Goal: Information Seeking & Learning: Find specific fact

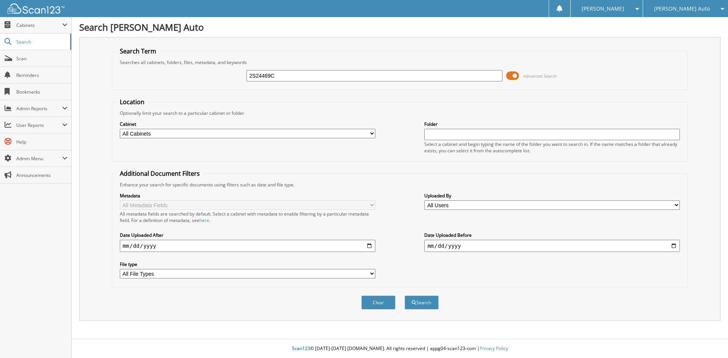
type input "2S24469C"
click at [404, 296] on button "Search" at bounding box center [421, 303] width 34 height 14
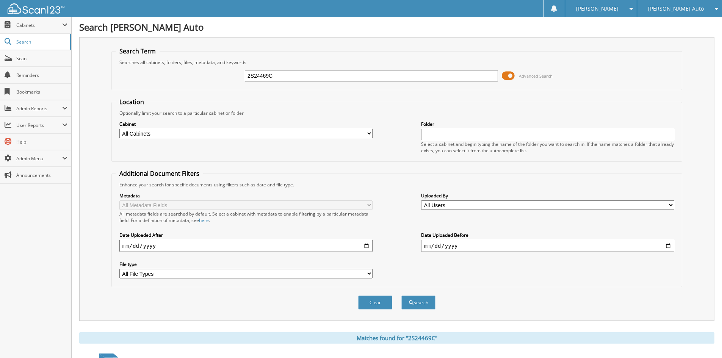
click at [511, 73] on span at bounding box center [508, 75] width 13 height 11
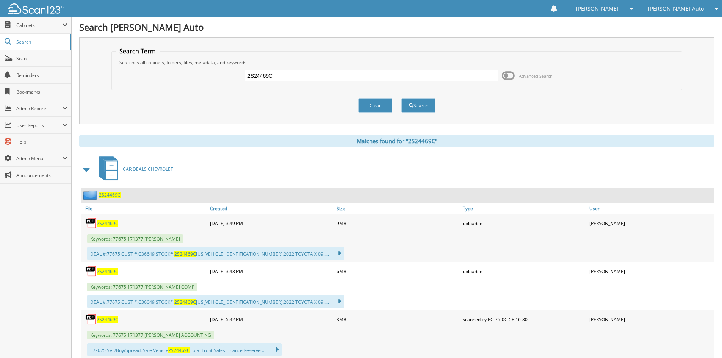
click at [107, 273] on span "2S24469C" at bounding box center [108, 271] width 22 height 6
click at [340, 74] on input "2S24469C" at bounding box center [371, 75] width 253 height 11
paste input "5823A"
type input "2S25823A"
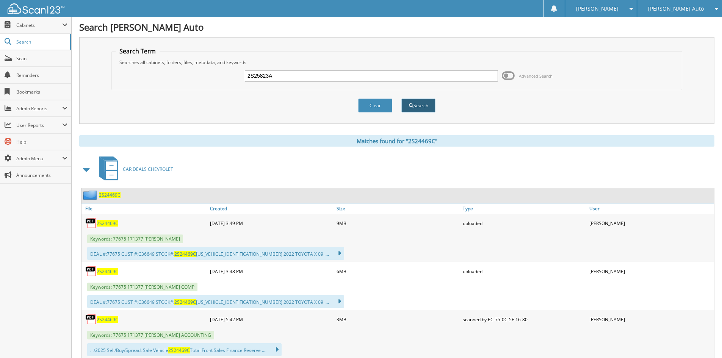
click at [430, 109] on button "Search" at bounding box center [418, 106] width 34 height 14
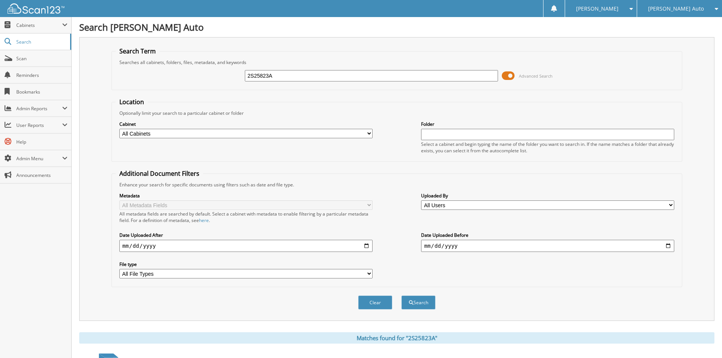
click at [511, 78] on span at bounding box center [508, 75] width 13 height 11
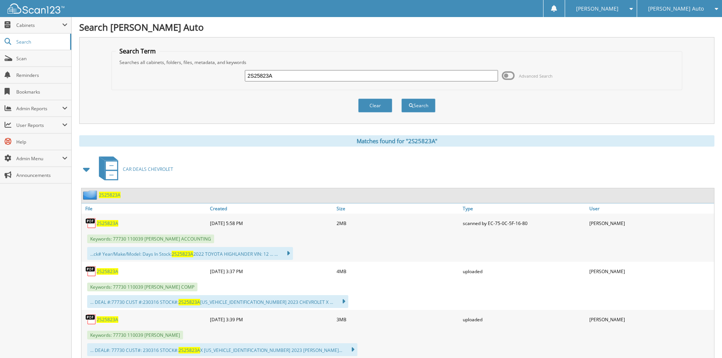
click at [106, 274] on span "2S25823A" at bounding box center [108, 271] width 22 height 6
drag, startPoint x: 392, startPoint y: 27, endPoint x: 372, endPoint y: 40, distance: 23.8
click at [392, 27] on h1 "Search [PERSON_NAME] Auto" at bounding box center [396, 27] width 635 height 13
click at [296, 74] on input "2S25823A" at bounding box center [371, 75] width 253 height 11
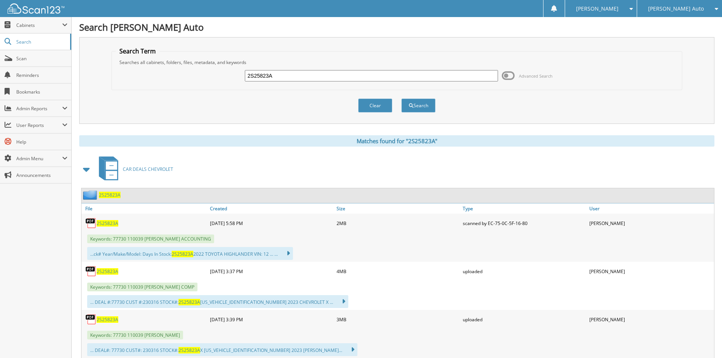
click at [296, 74] on input "2S25823A" at bounding box center [371, 75] width 253 height 11
paste input "1T25599"
type input "1T25599A"
click at [421, 105] on button "Search" at bounding box center [418, 106] width 34 height 14
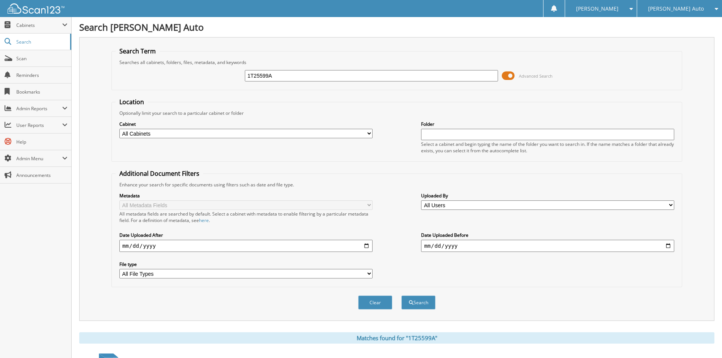
click at [511, 75] on span at bounding box center [508, 75] width 13 height 11
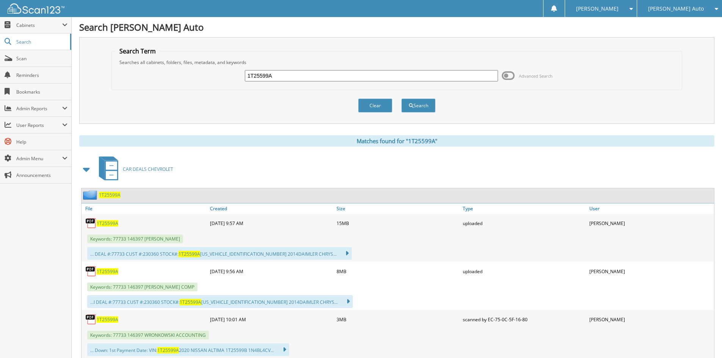
click at [102, 273] on span "1T25599A" at bounding box center [108, 271] width 22 height 6
click at [357, 30] on h1 "Search [PERSON_NAME] Auto" at bounding box center [396, 27] width 635 height 13
click at [312, 75] on input "1T25599A" at bounding box center [371, 75] width 253 height 11
click at [313, 75] on input "1T25599A" at bounding box center [371, 75] width 253 height 11
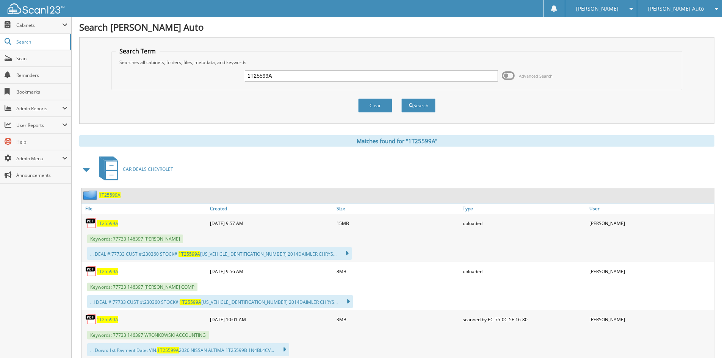
click at [313, 75] on input "1T25599A" at bounding box center [371, 75] width 253 height 11
paste input "2S25583"
type input "2S25583A"
click at [410, 109] on button "Search" at bounding box center [418, 106] width 34 height 14
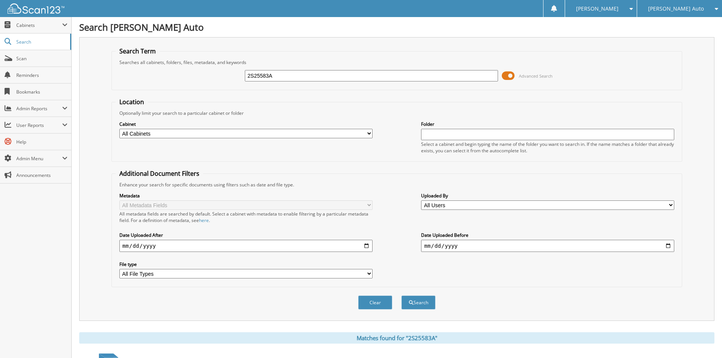
click at [505, 74] on span at bounding box center [508, 75] width 13 height 11
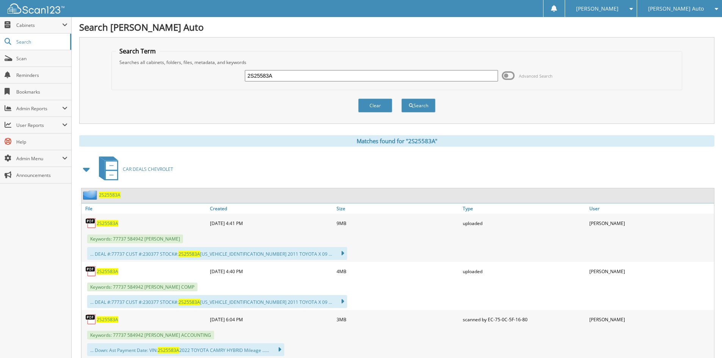
click at [111, 272] on span "2S25583A" at bounding box center [108, 271] width 22 height 6
click at [353, 24] on h1 "Search [PERSON_NAME] Auto" at bounding box center [396, 27] width 635 height 13
click at [322, 72] on input "2S25583A" at bounding box center [371, 75] width 253 height 11
paste input "1P2333"
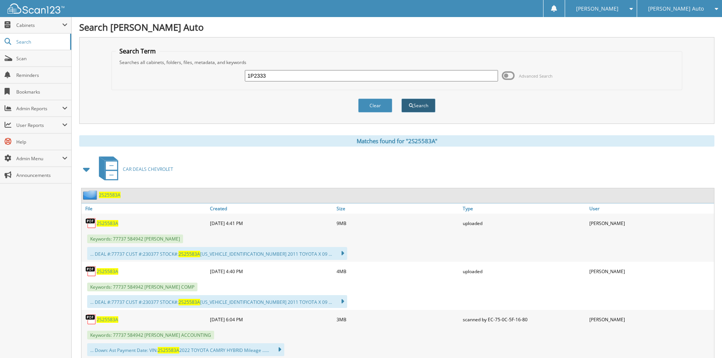
type input "1P2333"
click at [416, 102] on button "Search" at bounding box center [418, 106] width 34 height 14
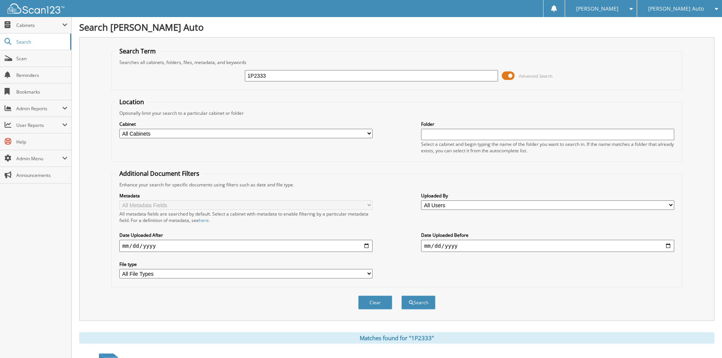
click at [511, 77] on span at bounding box center [508, 75] width 13 height 11
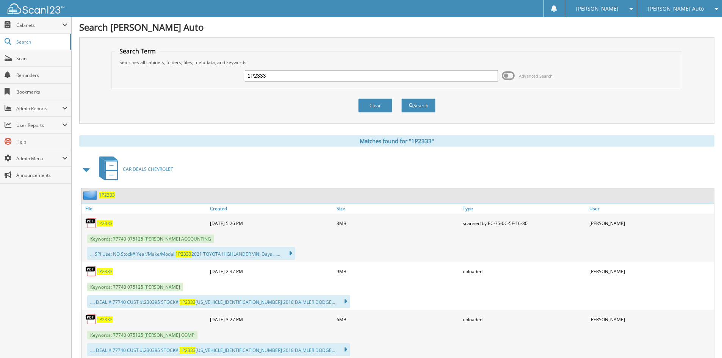
click at [100, 320] on span "1P2333" at bounding box center [105, 319] width 16 height 6
click at [272, 77] on input "1P2333" at bounding box center [371, 75] width 253 height 11
drag, startPoint x: 272, startPoint y: 77, endPoint x: 416, endPoint y: 106, distance: 146.8
click at [273, 77] on input "1P2333" at bounding box center [371, 75] width 253 height 11
paste input "6T26077"
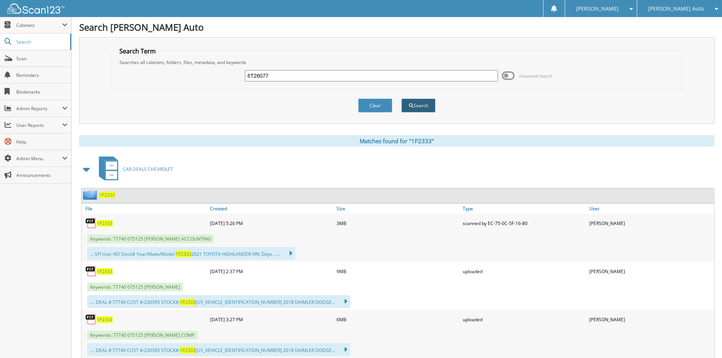
type input "6T26077"
click at [434, 107] on button "Search" at bounding box center [418, 106] width 34 height 14
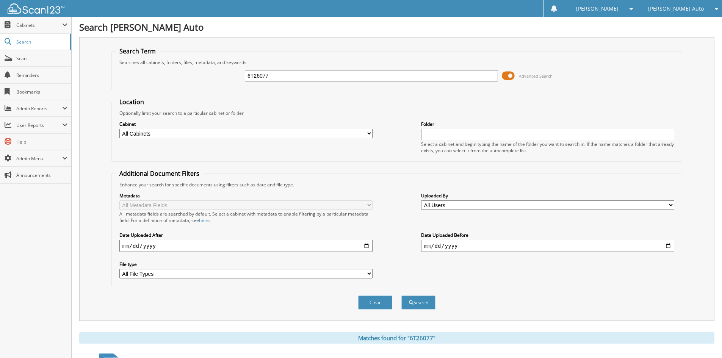
click at [509, 76] on span at bounding box center [508, 75] width 13 height 11
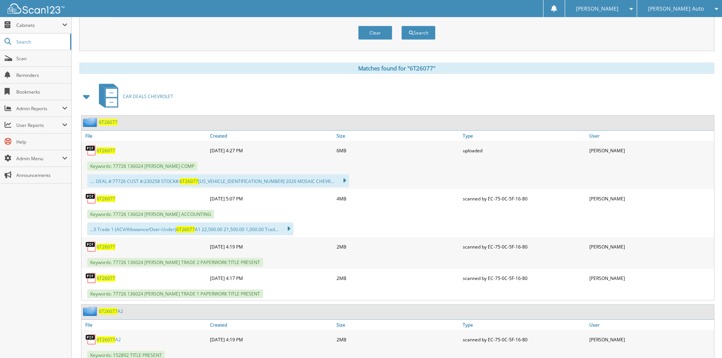
scroll to position [76, 0]
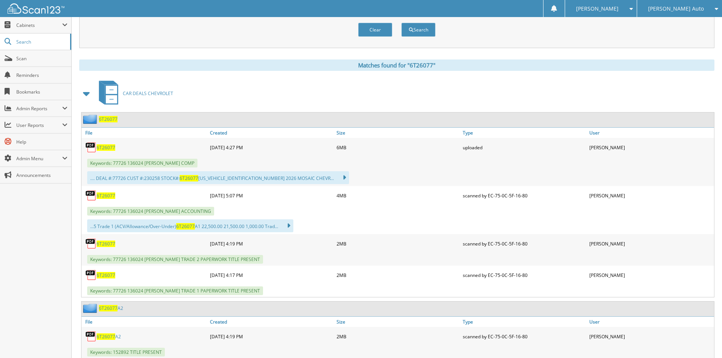
click at [106, 147] on span "6T26077" at bounding box center [106, 147] width 19 height 6
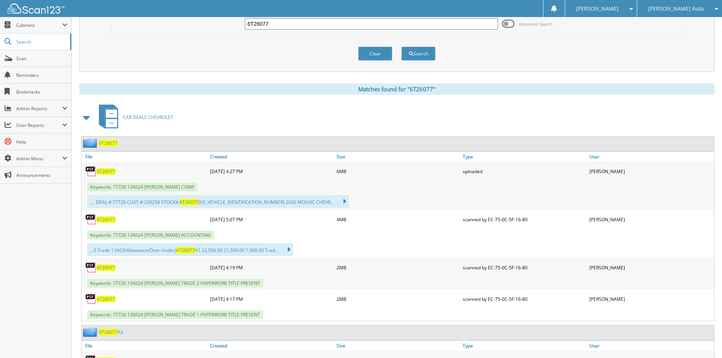
scroll to position [0, 0]
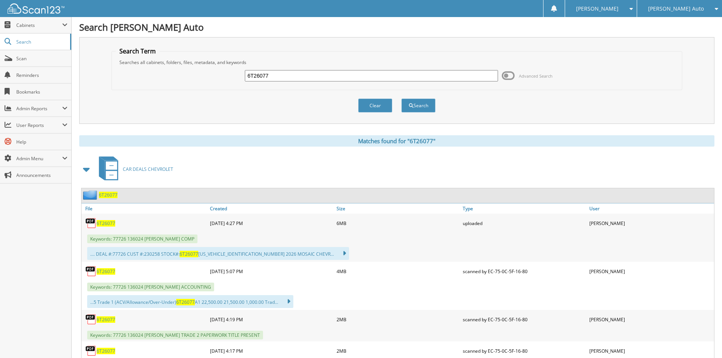
click at [420, 287] on div "Keywords: 77726 136024 [PERSON_NAME] ACCOUNTING" at bounding box center [397, 287] width 633 height 13
click at [320, 75] on input "6T26077" at bounding box center [371, 75] width 253 height 11
paste input "1T25633"
type input "1T25633"
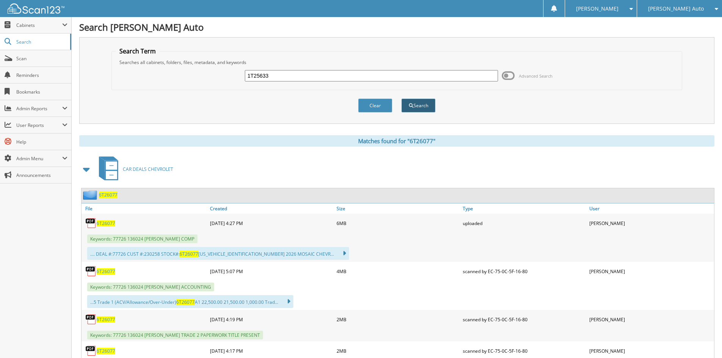
click at [413, 106] on button "Search" at bounding box center [418, 106] width 34 height 14
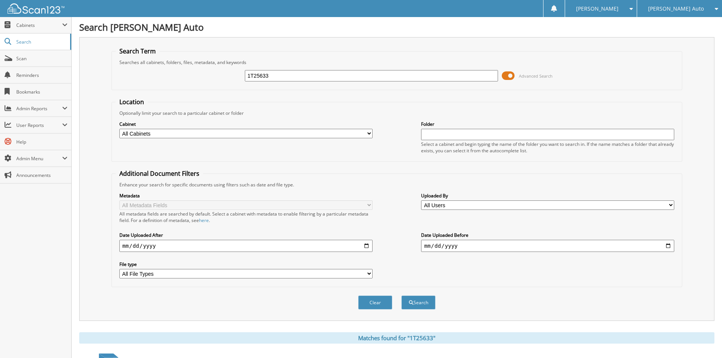
click at [504, 80] on span at bounding box center [508, 75] width 13 height 11
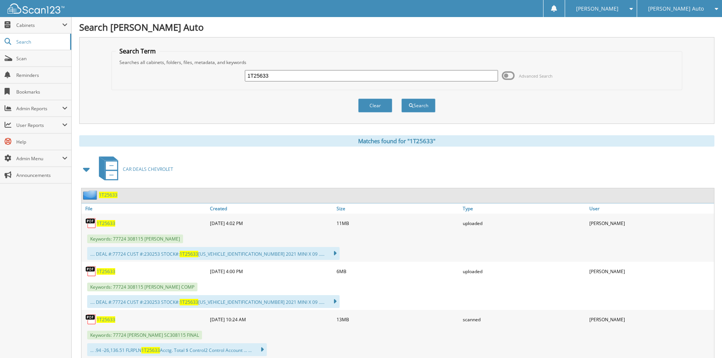
click at [105, 271] on span "1T25633" at bounding box center [106, 271] width 19 height 6
click at [354, 19] on div "Search Dyer Auto Search Term Searches all cabinets, folders, files, metadata, a…" at bounding box center [397, 322] width 650 height 644
click at [290, 70] on input "1T25633" at bounding box center [371, 75] width 253 height 11
click at [289, 70] on input "1T25633" at bounding box center [371, 75] width 253 height 11
paste input "6T25609"
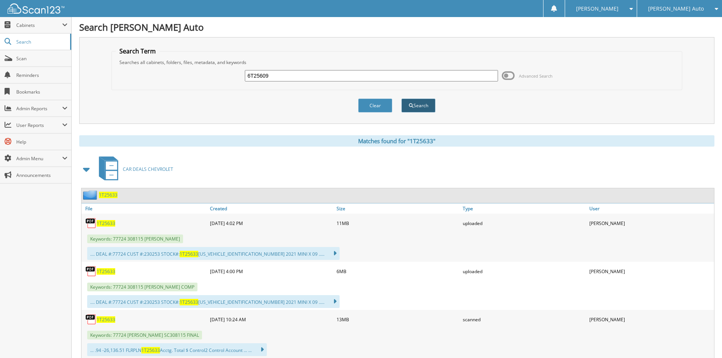
type input "6T25609"
click at [417, 105] on button "Search" at bounding box center [418, 106] width 34 height 14
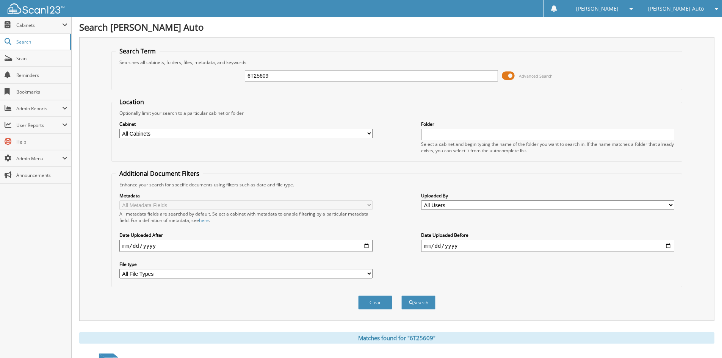
click at [506, 76] on span at bounding box center [508, 75] width 13 height 11
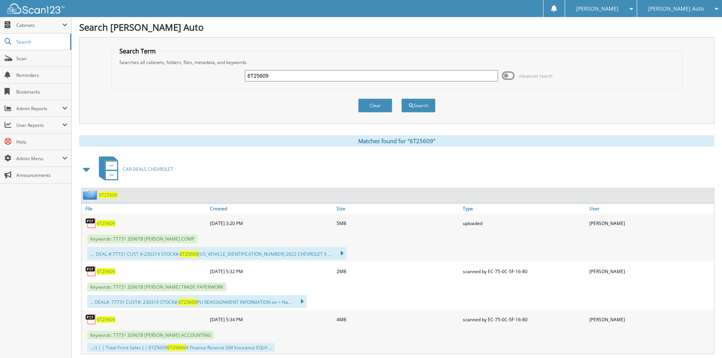
click at [103, 223] on span "6T25609" at bounding box center [106, 223] width 19 height 6
click at [309, 31] on h1 "Search [PERSON_NAME] Auto" at bounding box center [396, 27] width 635 height 13
click at [305, 80] on input "6T25609" at bounding box center [371, 75] width 253 height 11
click at [305, 81] on input "6T25609" at bounding box center [371, 75] width 253 height 11
paste input "1T26052"
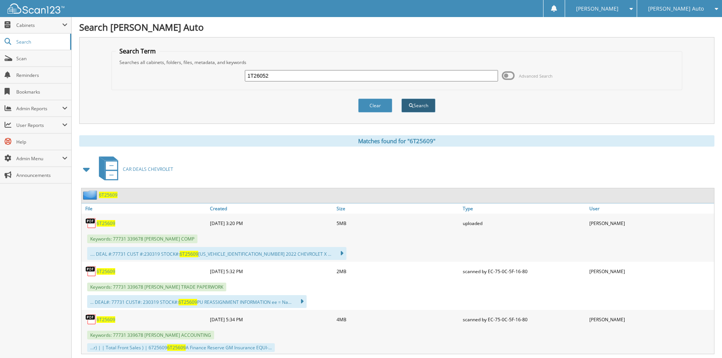
type input "1T26052"
click at [431, 111] on button "Search" at bounding box center [418, 106] width 34 height 14
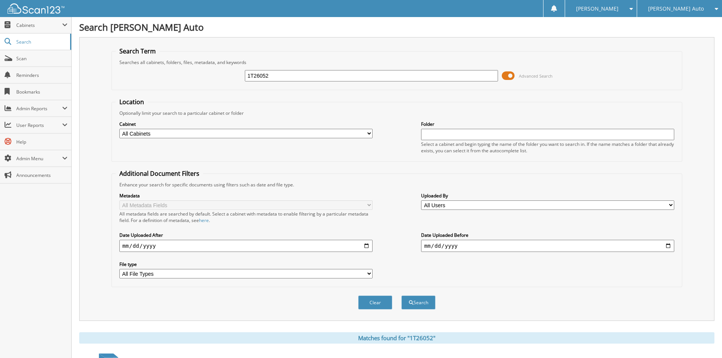
click at [521, 74] on span "Advanced Search" at bounding box center [536, 76] width 34 height 6
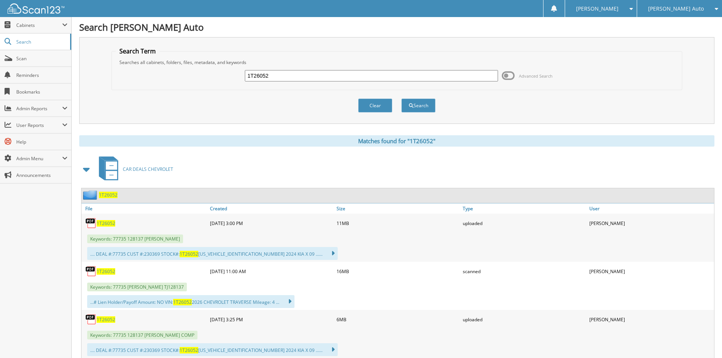
click at [102, 317] on span "1T26052" at bounding box center [106, 319] width 19 height 6
click at [293, 78] on input "1T26052" at bounding box center [371, 75] width 253 height 11
paste input "5396"
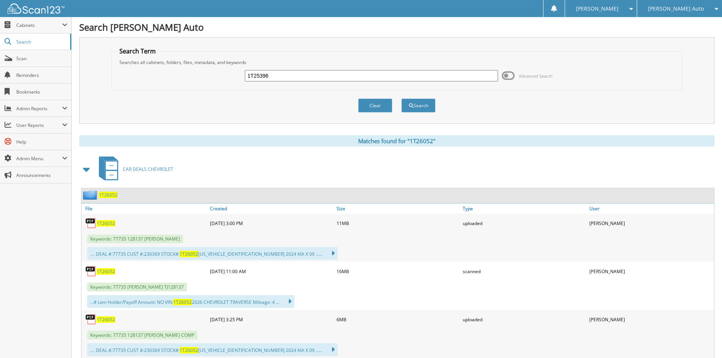
type input "1T25396"
click at [424, 113] on div "Search" at bounding box center [419, 106] width 36 height 16
click at [423, 105] on button "Search" at bounding box center [418, 106] width 34 height 14
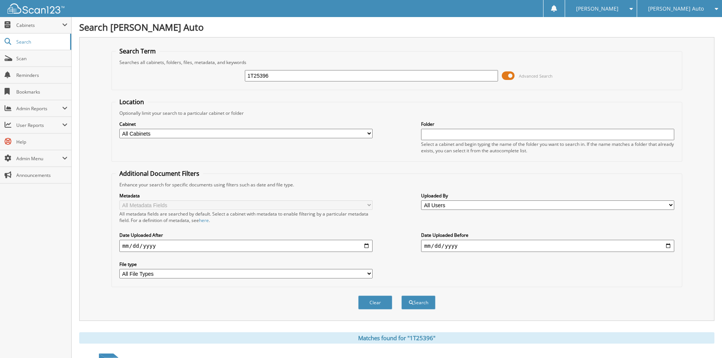
click at [515, 72] on span at bounding box center [508, 75] width 13 height 11
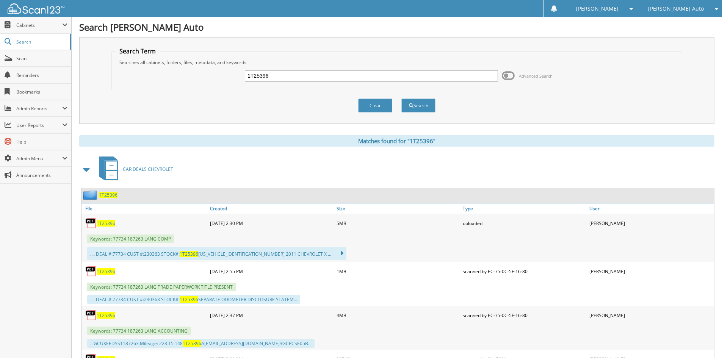
click at [105, 220] on link "1T25396" at bounding box center [106, 223] width 19 height 6
click at [307, 77] on input "1T25396" at bounding box center [371, 75] width 253 height 11
drag, startPoint x: 307, startPoint y: 77, endPoint x: 328, endPoint y: 87, distance: 23.4
click at [308, 77] on input "1T25396" at bounding box center [371, 75] width 253 height 11
paste input "3T25617"
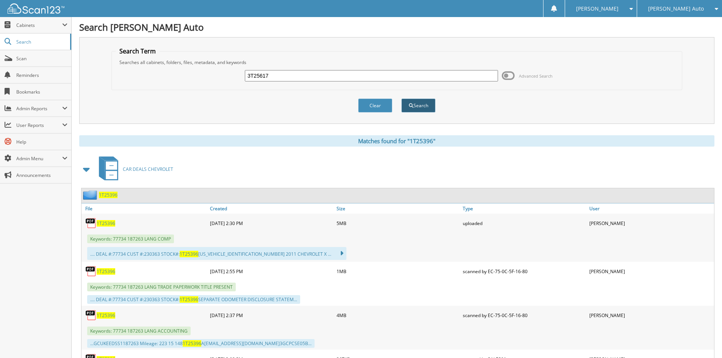
type input "3T25617"
click at [410, 109] on button "Search" at bounding box center [418, 106] width 34 height 14
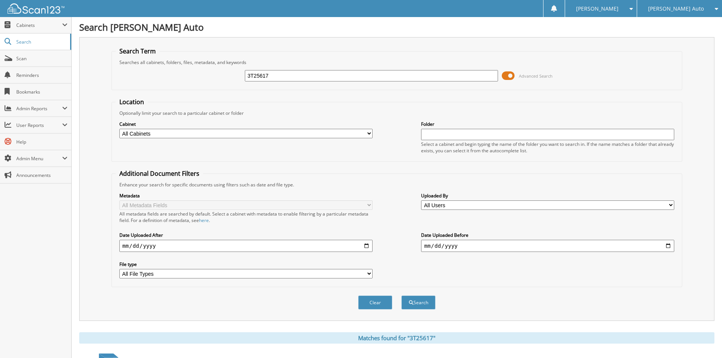
click at [505, 77] on span at bounding box center [508, 75] width 13 height 11
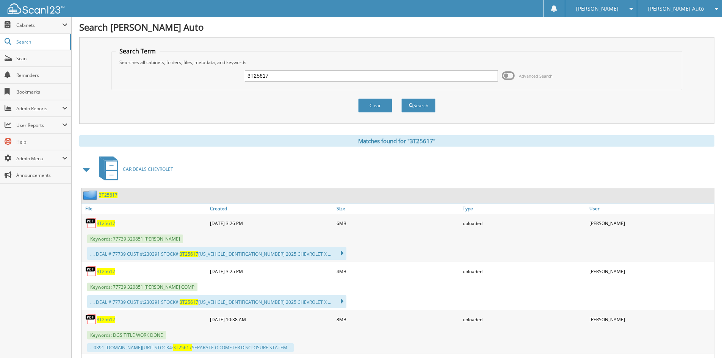
click at [112, 271] on span "3T25617" at bounding box center [106, 271] width 19 height 6
click at [411, 291] on div "Keywords: 77739 320851 [PERSON_NAME] COMP" at bounding box center [397, 287] width 633 height 13
click at [317, 75] on input "3T25617" at bounding box center [371, 75] width 253 height 11
paste input "1T26015"
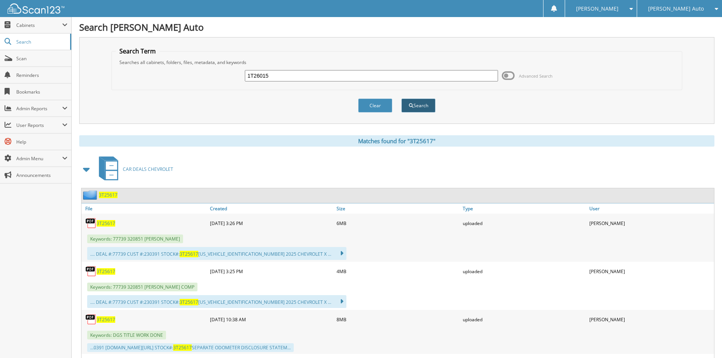
type input "1T26015"
click at [414, 107] on button "Search" at bounding box center [418, 106] width 34 height 14
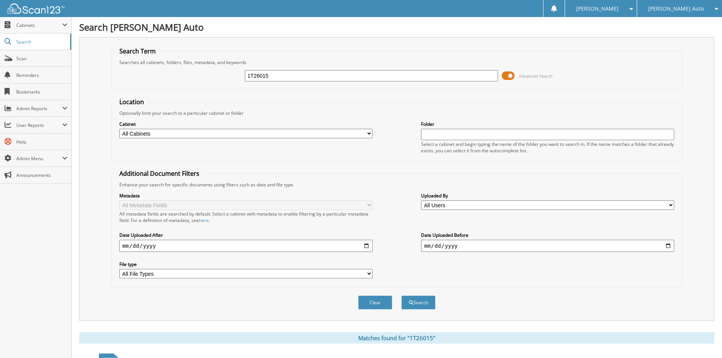
drag, startPoint x: 511, startPoint y: 75, endPoint x: 503, endPoint y: 79, distance: 8.5
click at [511, 75] on span at bounding box center [508, 75] width 13 height 11
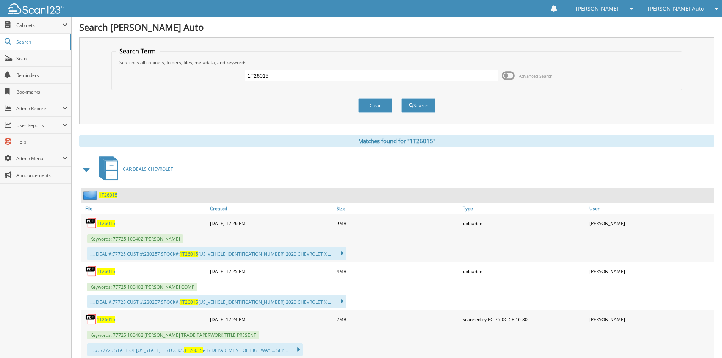
click at [114, 271] on span "1T26015" at bounding box center [106, 271] width 19 height 6
click at [351, 21] on h1 "Search [PERSON_NAME] Auto" at bounding box center [396, 27] width 635 height 13
click at [342, 74] on input "1T26015" at bounding box center [371, 75] width 253 height 11
paste input "5233"
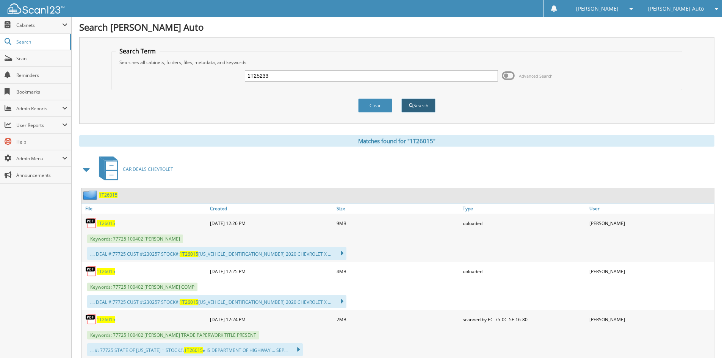
type input "1T25233"
click at [401, 107] on button "Search" at bounding box center [418, 106] width 34 height 14
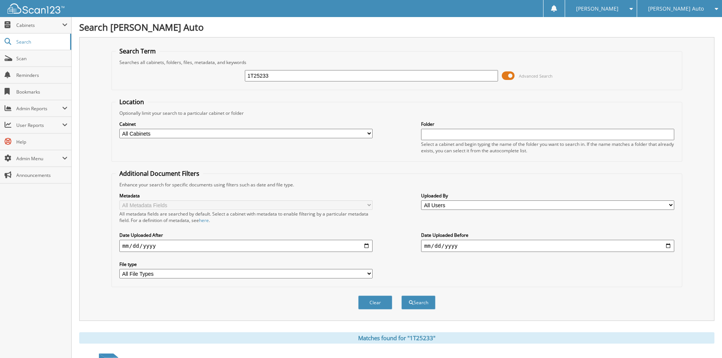
click at [511, 76] on span at bounding box center [508, 75] width 13 height 11
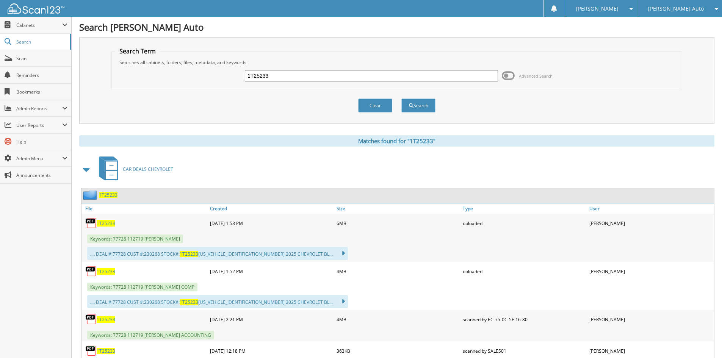
click at [103, 272] on span "1T25233" at bounding box center [106, 271] width 19 height 6
click at [310, 24] on h1 "Search [PERSON_NAME] Auto" at bounding box center [396, 27] width 635 height 13
click at [308, 78] on input "1T25233" at bounding box center [371, 75] width 253 height 11
paste input "6022"
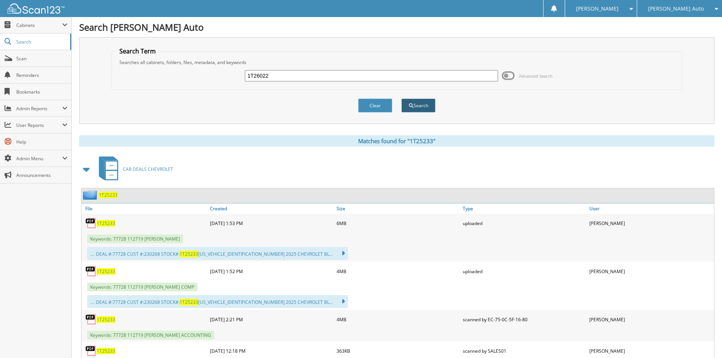
type input "1T26022"
click at [418, 102] on button "Search" at bounding box center [418, 106] width 34 height 14
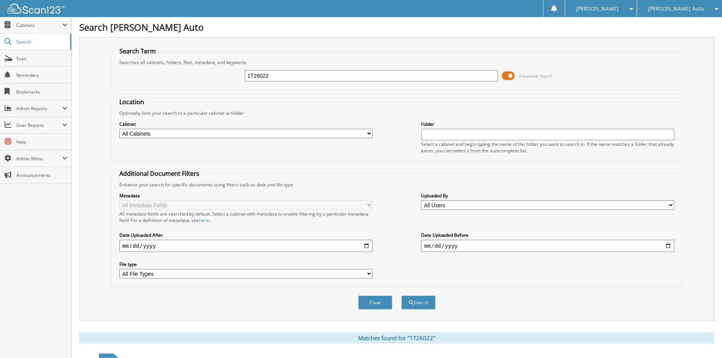
click at [502, 74] on span at bounding box center [508, 75] width 13 height 11
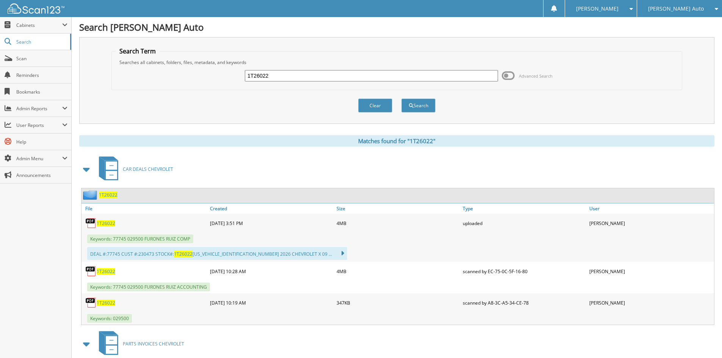
click at [106, 225] on span "1T26022" at bounding box center [106, 223] width 19 height 6
click at [350, 22] on h1 "Search [PERSON_NAME] Auto" at bounding box center [396, 27] width 635 height 13
click at [332, 80] on input "1T26022" at bounding box center [371, 75] width 253 height 11
drag, startPoint x: 332, startPoint y: 80, endPoint x: 368, endPoint y: 94, distance: 38.8
click at [332, 78] on input "1T26022" at bounding box center [371, 75] width 253 height 11
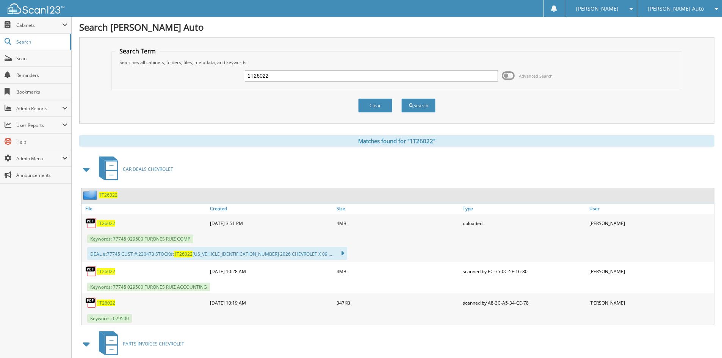
paste input "5699"
type input "1T25699"
click at [416, 105] on button "Search" at bounding box center [418, 106] width 34 height 14
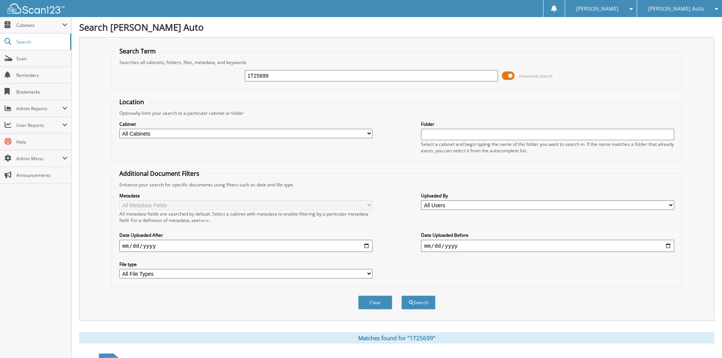
click at [509, 72] on span at bounding box center [508, 75] width 13 height 11
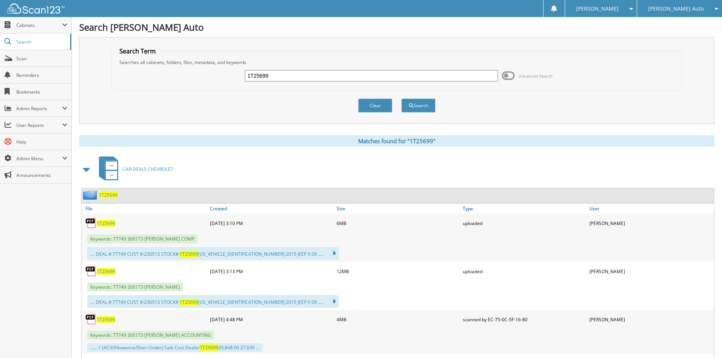
click at [103, 223] on span "1T25699" at bounding box center [106, 223] width 19 height 6
drag, startPoint x: 278, startPoint y: 72, endPoint x: 110, endPoint y: 74, distance: 168.3
click at [125, 74] on div "1T25699 Advanced Search" at bounding box center [397, 76] width 562 height 20
type input "2S25698"
click at [401, 99] on button "Search" at bounding box center [418, 106] width 34 height 14
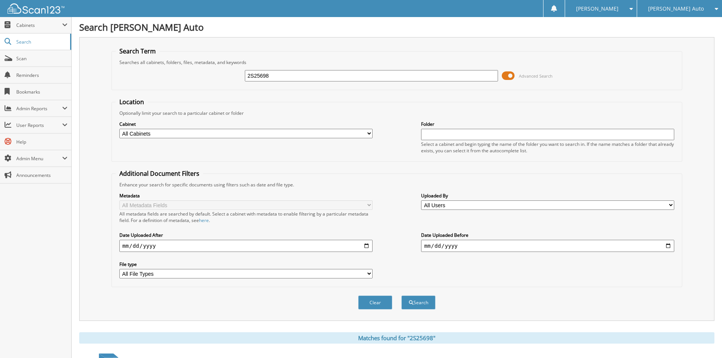
click at [511, 74] on span at bounding box center [508, 75] width 13 height 11
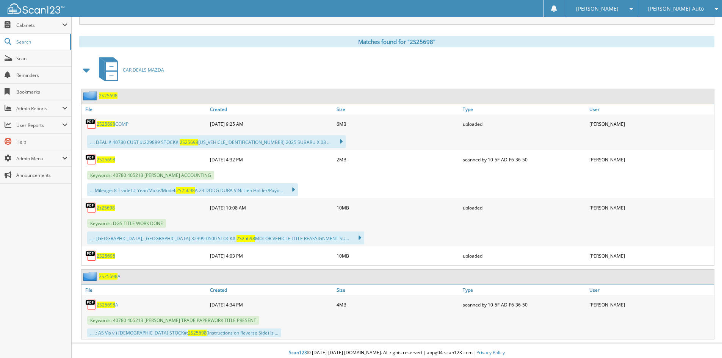
scroll to position [103, 0]
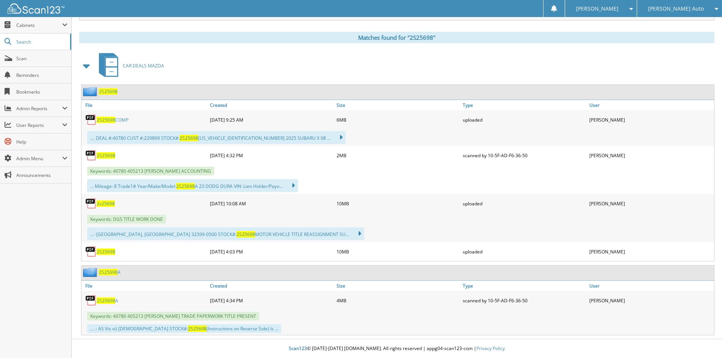
click at [112, 91] on span "2S25698" at bounding box center [108, 91] width 19 height 6
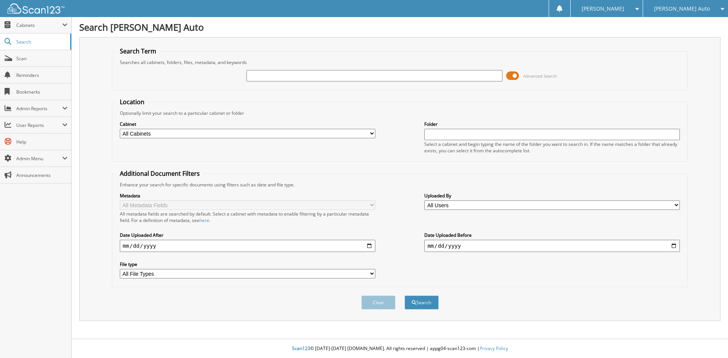
click at [313, 78] on input "text" at bounding box center [373, 75] width 255 height 11
paste input "1T25498"
type input "1T25498"
drag, startPoint x: 403, startPoint y: 304, endPoint x: 410, endPoint y: 294, distance: 11.4
click at [406, 297] on div "Clear Search" at bounding box center [400, 302] width 576 height 31
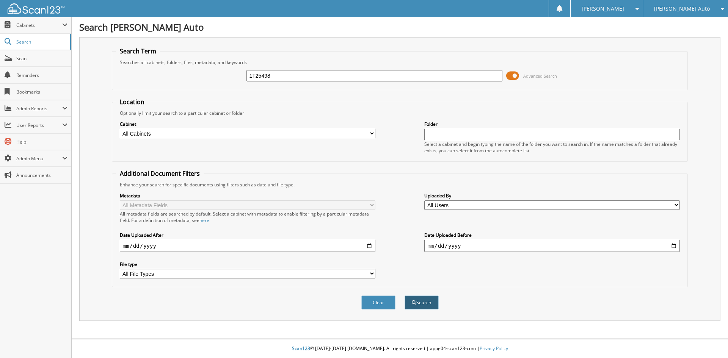
click at [427, 303] on button "Search" at bounding box center [421, 303] width 34 height 14
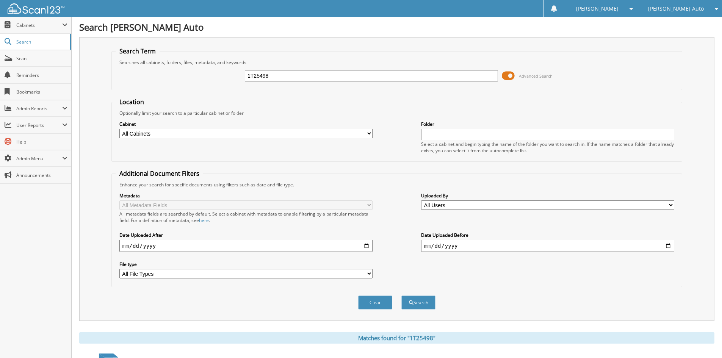
drag, startPoint x: 0, startPoint y: 0, endPoint x: 515, endPoint y: 77, distance: 520.3
click at [515, 77] on span at bounding box center [508, 75] width 13 height 11
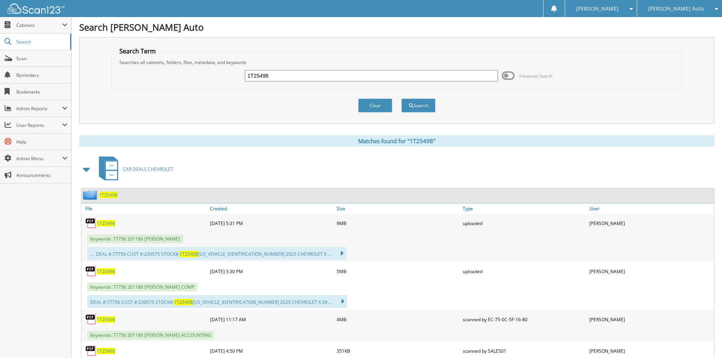
click at [105, 270] on span "1T25498" at bounding box center [106, 271] width 19 height 6
click at [326, 78] on input "1T25498" at bounding box center [371, 75] width 253 height 11
paste input "6005"
type input "1T26005"
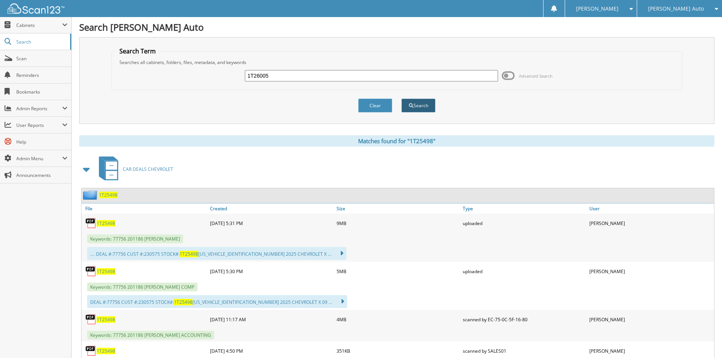
click at [427, 106] on button "Search" at bounding box center [418, 106] width 34 height 14
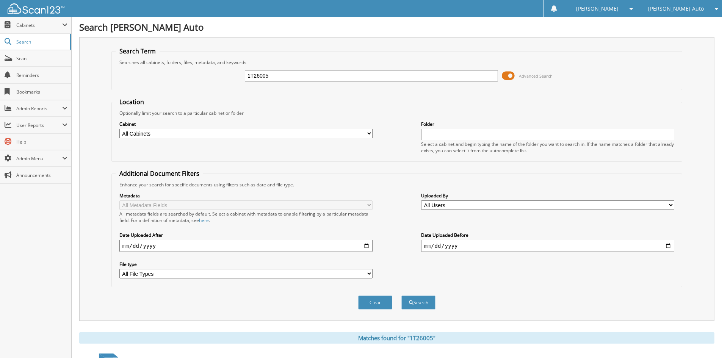
click at [513, 77] on span at bounding box center [508, 75] width 13 height 11
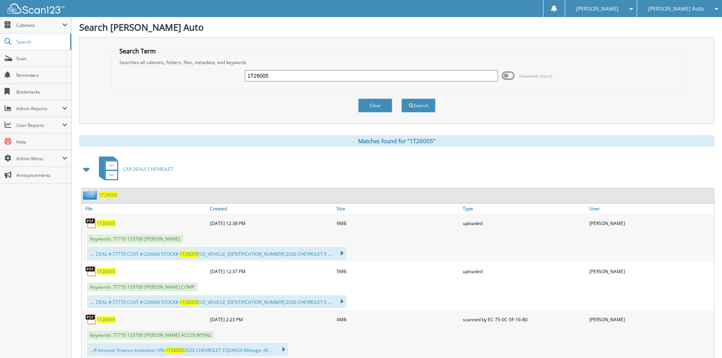
click at [105, 272] on span "1T26005" at bounding box center [106, 271] width 19 height 6
click at [348, 77] on input "1T26005" at bounding box center [371, 75] width 253 height 11
paste input "5620"
type input "1T25620"
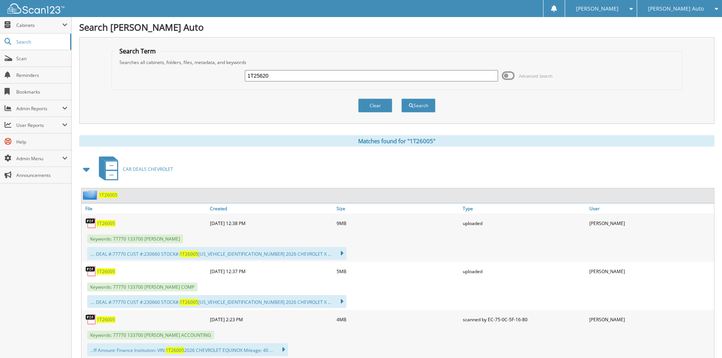
drag, startPoint x: 549, startPoint y: 257, endPoint x: 525, endPoint y: 246, distance: 26.4
click at [549, 257] on div ".... DEAL #:77770 CUST #:230660 STOCK#: 1T26005 3GNAXHEG7TL133700 2026 CHEVROLE…" at bounding box center [397, 253] width 633 height 17
click at [426, 105] on button "Search" at bounding box center [418, 106] width 34 height 14
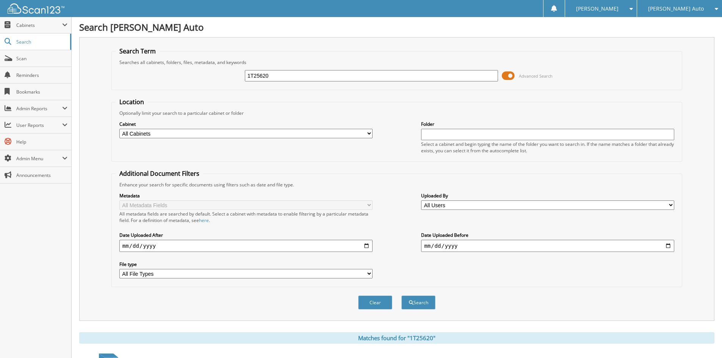
click at [505, 74] on span at bounding box center [508, 75] width 13 height 11
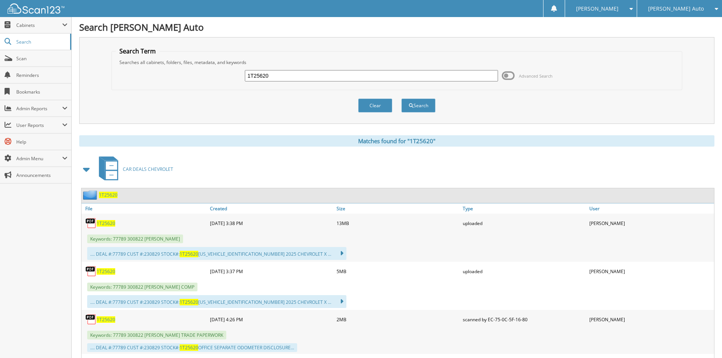
click at [107, 271] on span "1T25620" at bounding box center [106, 271] width 19 height 6
drag, startPoint x: 379, startPoint y: 31, endPoint x: 367, endPoint y: 41, distance: 15.3
click at [379, 31] on h1 "Search [PERSON_NAME] Auto" at bounding box center [396, 27] width 635 height 13
click at [315, 78] on input "1T25620" at bounding box center [371, 75] width 253 height 11
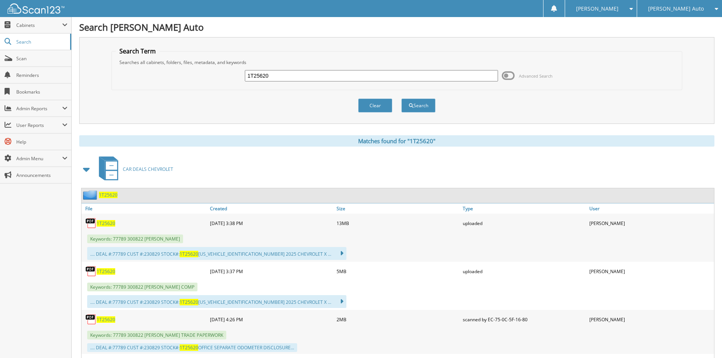
paste input "82"
type input "1T25682"
click at [422, 106] on button "Search" at bounding box center [418, 106] width 34 height 14
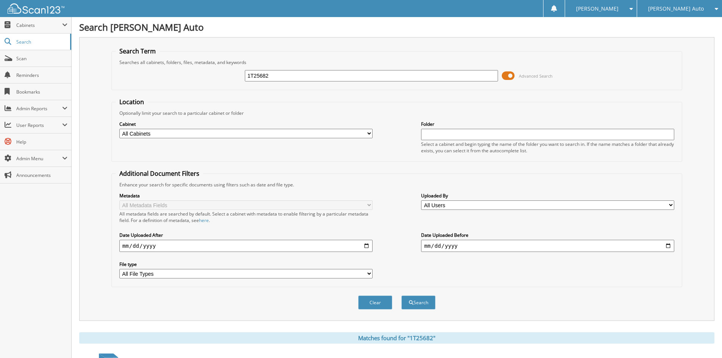
click at [509, 77] on span at bounding box center [508, 75] width 13 height 11
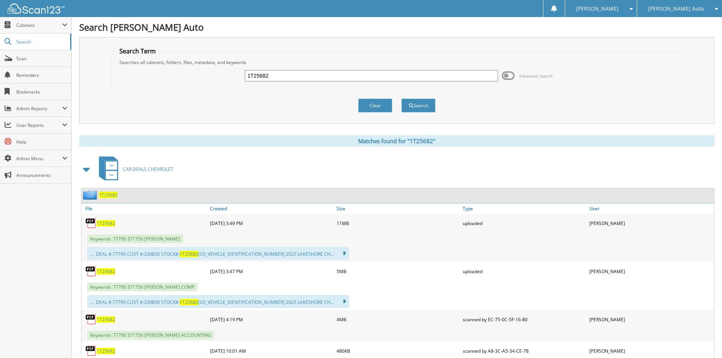
click at [108, 272] on span "1T25682" at bounding box center [106, 271] width 19 height 6
click at [282, 77] on input "1T25682" at bounding box center [371, 75] width 253 height 11
drag, startPoint x: 283, startPoint y: 76, endPoint x: 293, endPoint y: 74, distance: 10.7
click at [289, 75] on input "1T25682" at bounding box center [371, 75] width 253 height 11
paste input "2S25814A"
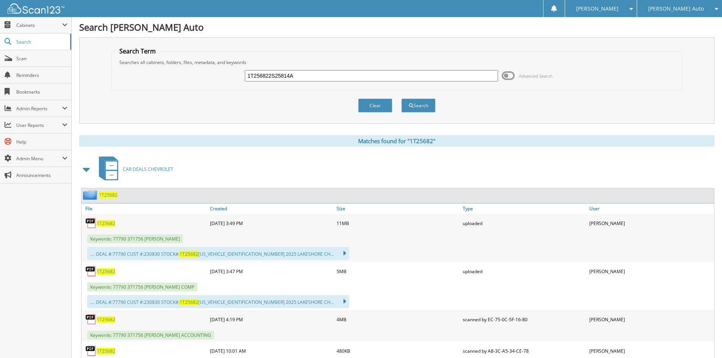
click at [331, 77] on input "1T256822S25814A" at bounding box center [371, 75] width 253 height 11
paste input "text"
type input "2S25814A"
click at [417, 104] on button "Search" at bounding box center [418, 106] width 34 height 14
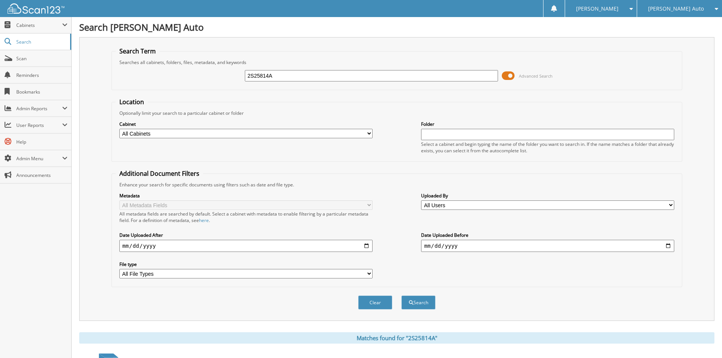
click at [511, 77] on span at bounding box center [508, 75] width 13 height 11
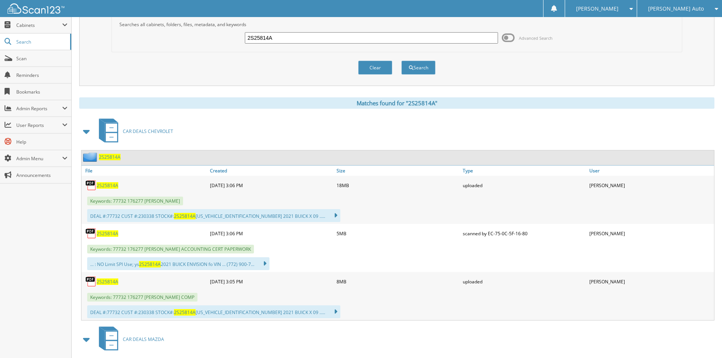
click at [110, 282] on span "2S25814A" at bounding box center [108, 282] width 22 height 6
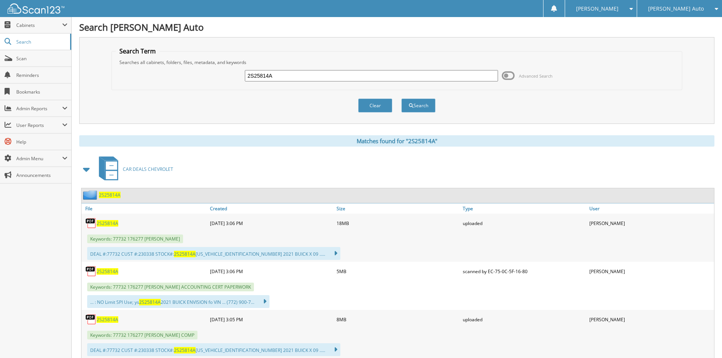
drag, startPoint x: 479, startPoint y: 279, endPoint x: 448, endPoint y: 268, distance: 32.7
click at [479, 279] on div "2S25814A 09-12-2025 3:06 PM 5MB" at bounding box center [397, 271] width 633 height 19
click at [303, 79] on input "2S25814A" at bounding box center [371, 75] width 253 height 11
drag, startPoint x: 303, startPoint y: 79, endPoint x: 311, endPoint y: 83, distance: 9.0
click at [303, 79] on input "2S25814A" at bounding box center [371, 75] width 253 height 11
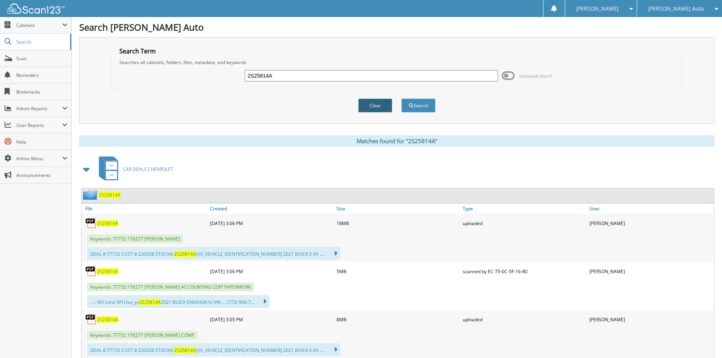
paste input "3P2784"
type input "3P2784"
click at [432, 105] on button "Search" at bounding box center [418, 106] width 34 height 14
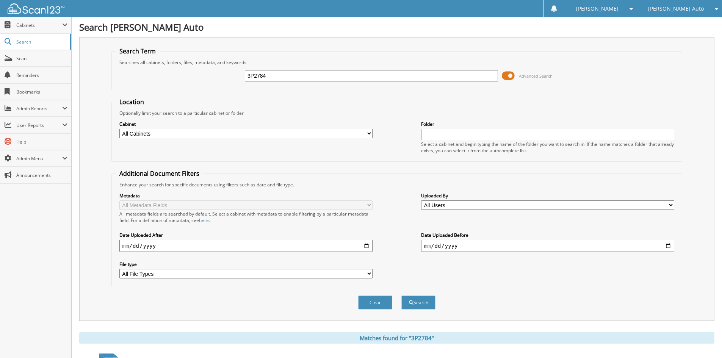
click at [513, 75] on span at bounding box center [508, 75] width 13 height 11
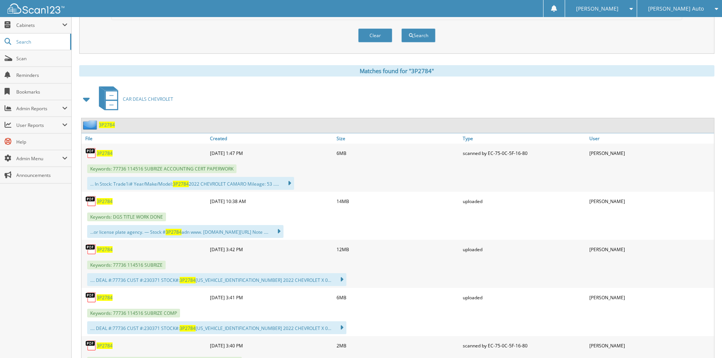
scroll to position [76, 0]
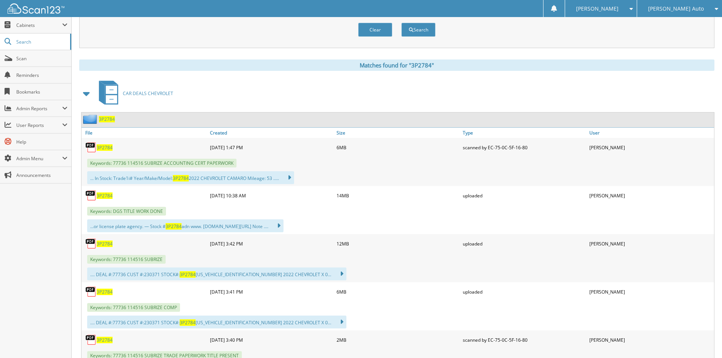
click at [111, 291] on span "3P2784" at bounding box center [105, 292] width 16 height 6
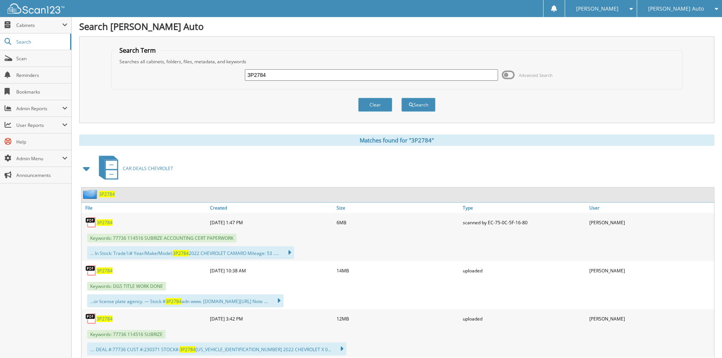
scroll to position [0, 0]
click at [548, 31] on h1 "Search [PERSON_NAME] Auto" at bounding box center [396, 27] width 635 height 13
click at [313, 75] on input "3P2784" at bounding box center [371, 75] width 253 height 11
drag, startPoint x: 313, startPoint y: 75, endPoint x: 384, endPoint y: 108, distance: 78.3
click at [314, 75] on input "3P2784" at bounding box center [371, 75] width 253 height 11
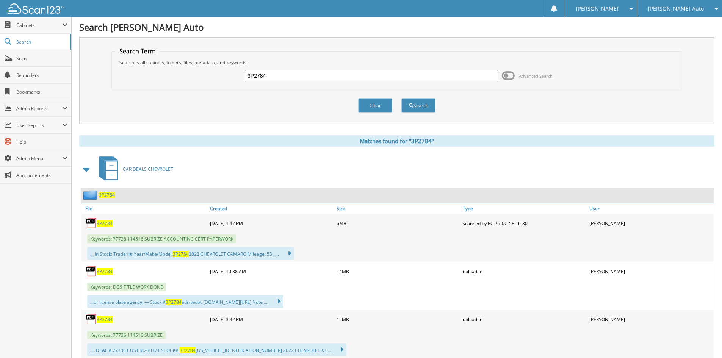
paste input "6P1536"
type input "6P1536"
click at [412, 108] on button "Search" at bounding box center [418, 106] width 34 height 14
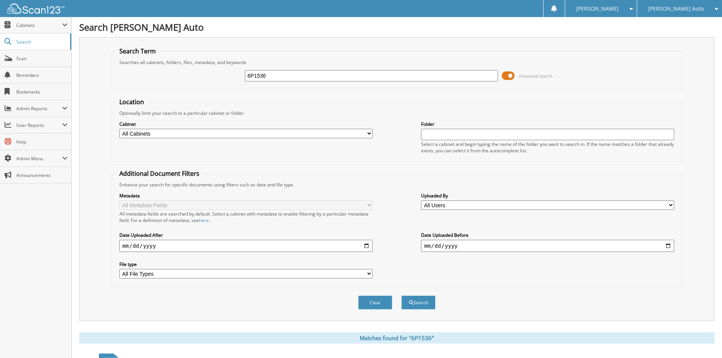
click at [506, 77] on span at bounding box center [508, 75] width 13 height 11
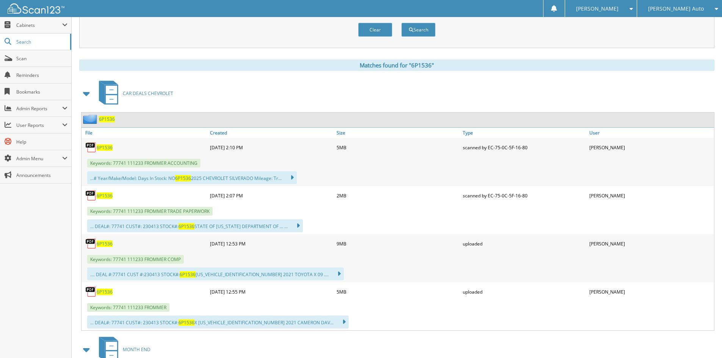
click at [104, 245] on span "6P1536" at bounding box center [105, 244] width 16 height 6
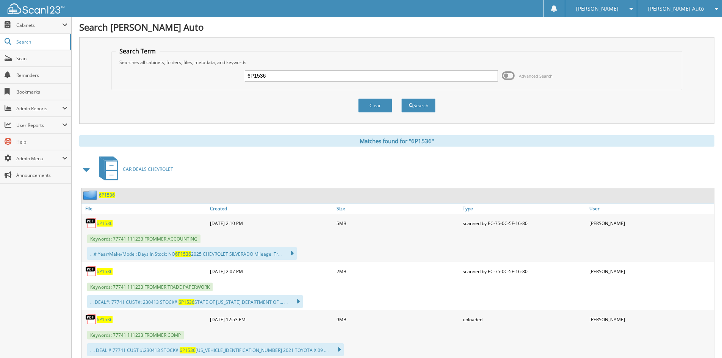
drag, startPoint x: 352, startPoint y: 30, endPoint x: 345, endPoint y: 38, distance: 10.7
click at [352, 30] on h1 "Search [PERSON_NAME] Auto" at bounding box center [396, 27] width 635 height 13
click at [307, 76] on input "6P1536" at bounding box center [371, 75] width 253 height 11
click at [308, 75] on input "6P1536" at bounding box center [371, 75] width 253 height 11
paste input "3P2742A"
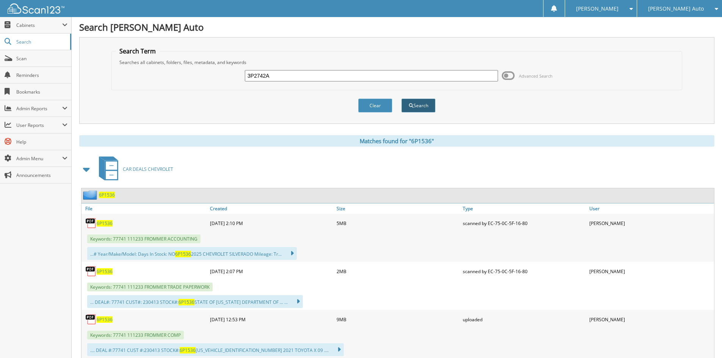
type input "3P2742A"
click at [419, 104] on button "Search" at bounding box center [418, 106] width 34 height 14
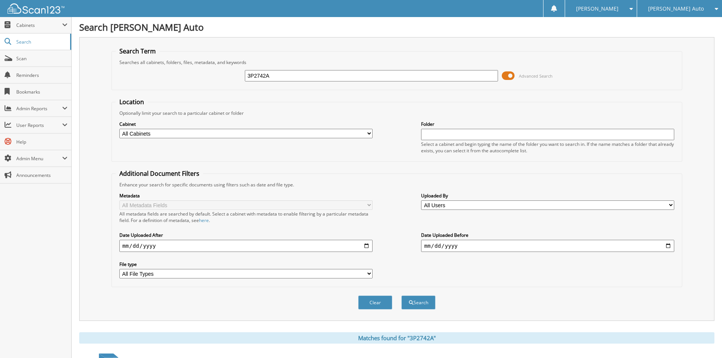
click at [505, 76] on span at bounding box center [508, 75] width 13 height 11
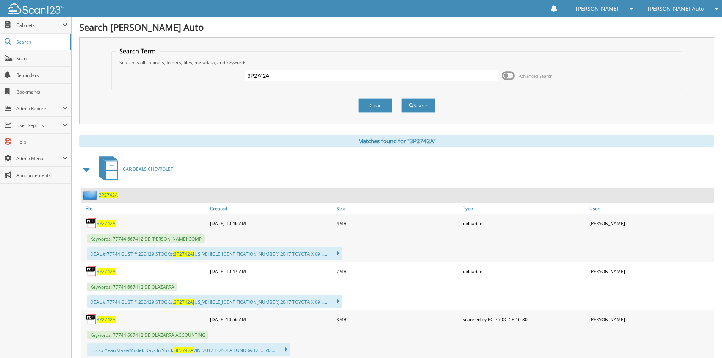
click at [107, 222] on span "3P2742A" at bounding box center [106, 223] width 19 height 6
click at [226, 20] on div "Search [PERSON_NAME] Auto Search Term Searches all cabinets, folders, files, me…" at bounding box center [397, 269] width 650 height 539
click at [291, 79] on input "3P2742A" at bounding box center [371, 75] width 253 height 11
paste input "1T25473"
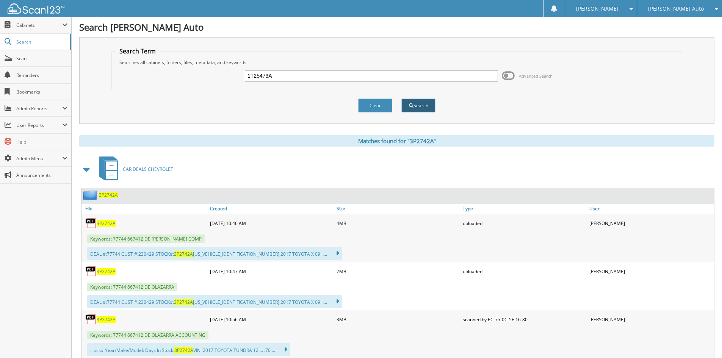
type input "1T25473A"
click at [412, 105] on span "submit" at bounding box center [411, 105] width 5 height 5
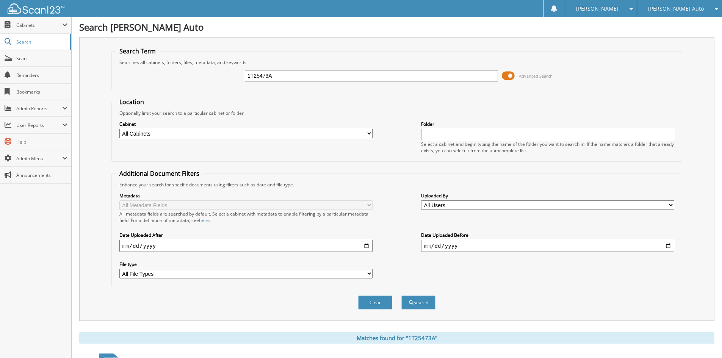
click at [511, 74] on span at bounding box center [508, 75] width 13 height 11
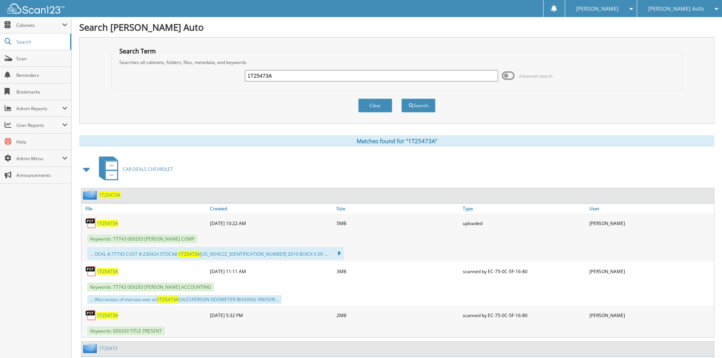
click at [110, 221] on span "1T25473A" at bounding box center [108, 223] width 22 height 6
click at [301, 74] on input "1T25473A" at bounding box center [371, 75] width 253 height 11
paste input "679B"
type input "1T25679B"
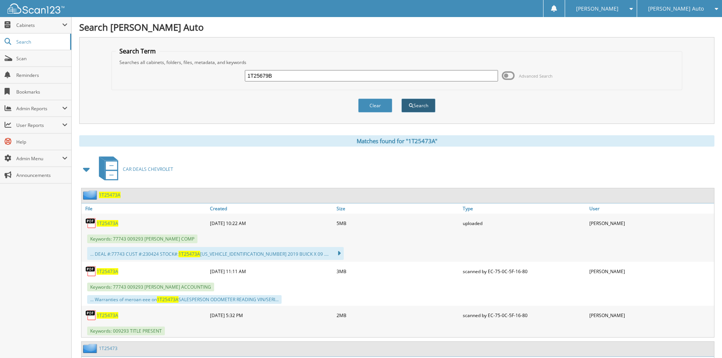
click at [423, 105] on button "Search" at bounding box center [418, 106] width 34 height 14
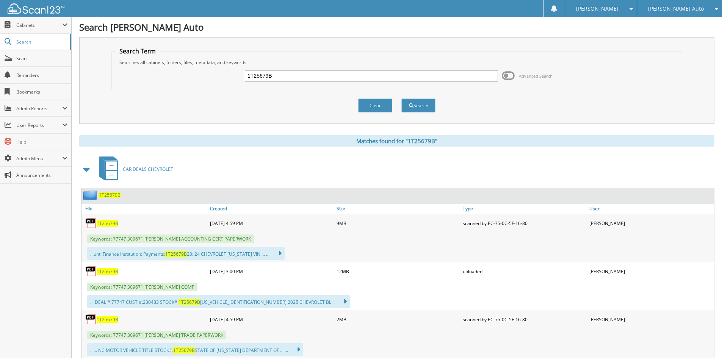
click at [106, 271] on span "1T25679B" at bounding box center [108, 271] width 22 height 6
click at [294, 76] on input "1T25679B" at bounding box center [371, 75] width 253 height 11
paste input "6A"
type input "1T25676A"
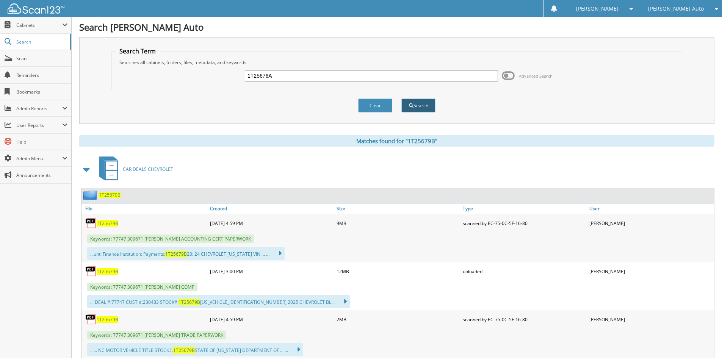
click at [425, 104] on button "Search" at bounding box center [418, 106] width 34 height 14
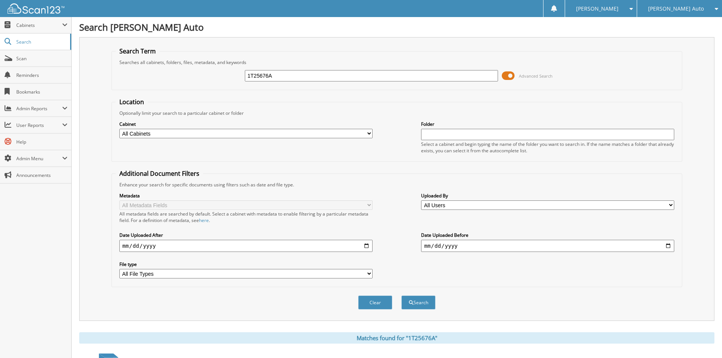
click at [509, 77] on span at bounding box center [508, 75] width 13 height 11
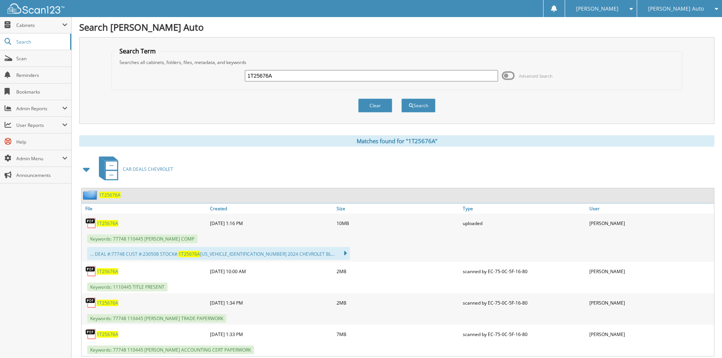
click at [109, 223] on span "1T25676A" at bounding box center [108, 223] width 22 height 6
click at [308, 31] on h1 "Search [PERSON_NAME] Auto" at bounding box center [396, 27] width 635 height 13
click at [293, 72] on input "1T25676A" at bounding box center [371, 75] width 253 height 11
paste input "3T25541B"
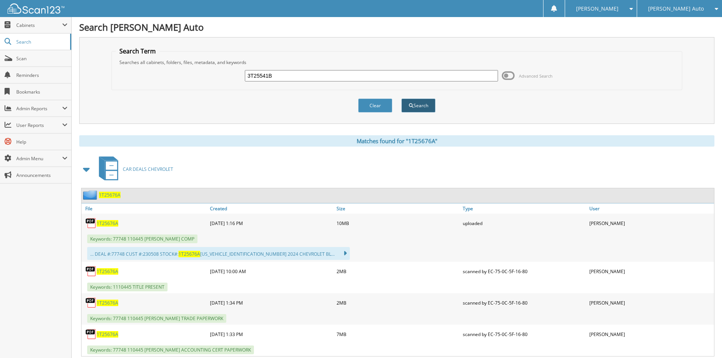
type input "3T25541B"
click at [416, 101] on button "Search" at bounding box center [418, 106] width 34 height 14
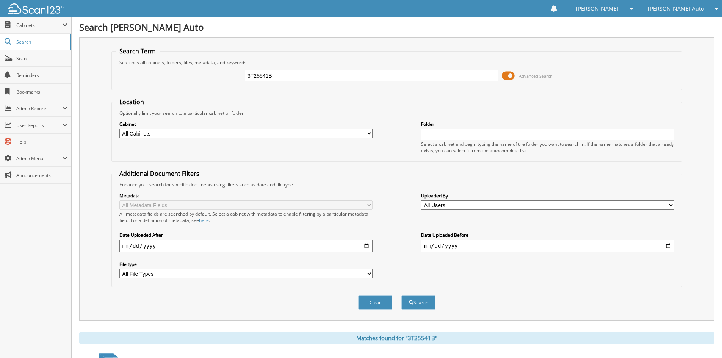
click at [506, 74] on span at bounding box center [508, 75] width 13 height 11
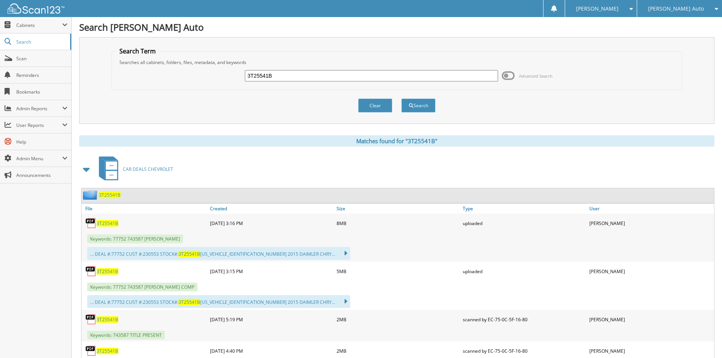
click at [109, 273] on span "3T25541B" at bounding box center [108, 271] width 22 height 6
click at [427, 266] on div "5MB" at bounding box center [398, 271] width 127 height 15
click at [310, 78] on input "3T25541B" at bounding box center [371, 75] width 253 height 11
paste input "1P2329"
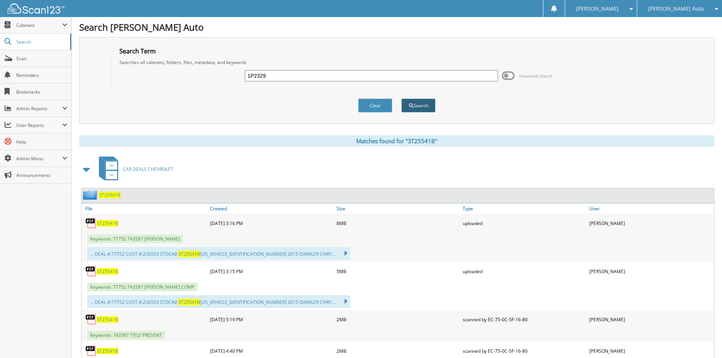
type input "1P2329"
click at [417, 112] on button "Search" at bounding box center [418, 106] width 34 height 14
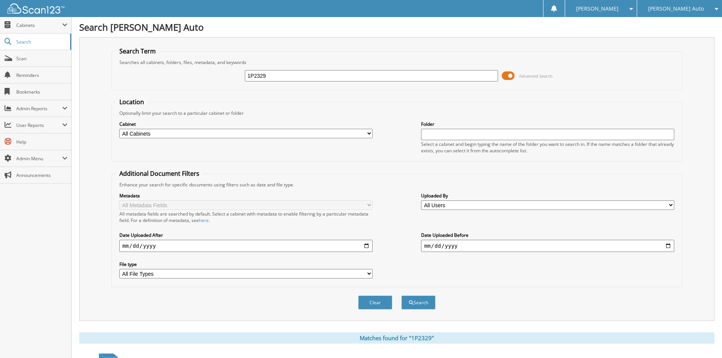
click at [503, 83] on div "1P2329 Advanced Search" at bounding box center [397, 76] width 562 height 20
click at [505, 78] on span at bounding box center [508, 75] width 13 height 11
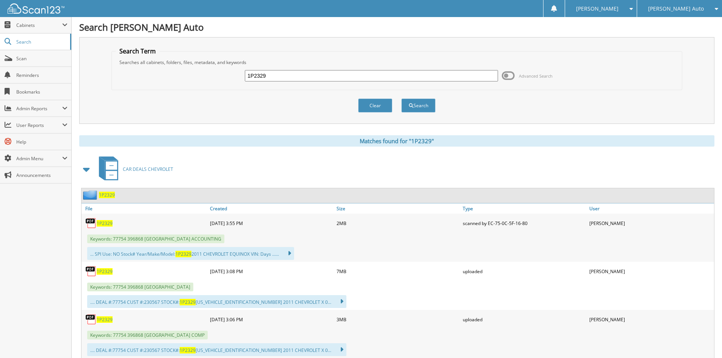
click at [107, 318] on span "1P2329" at bounding box center [105, 319] width 16 height 6
click at [338, 76] on input "1P2329" at bounding box center [371, 75] width 253 height 11
paste input "T25573A"
type input "1T25573A"
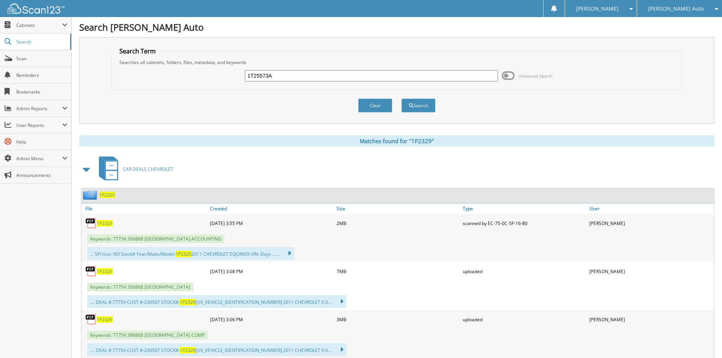
click at [458, 247] on div "... SPI Use: NO Stock# Year/Make/Model: 1P2329 2011 CHEVROLET EQUINOX VIN: Days…" at bounding box center [397, 253] width 633 height 17
click at [429, 106] on button "Search" at bounding box center [418, 106] width 34 height 14
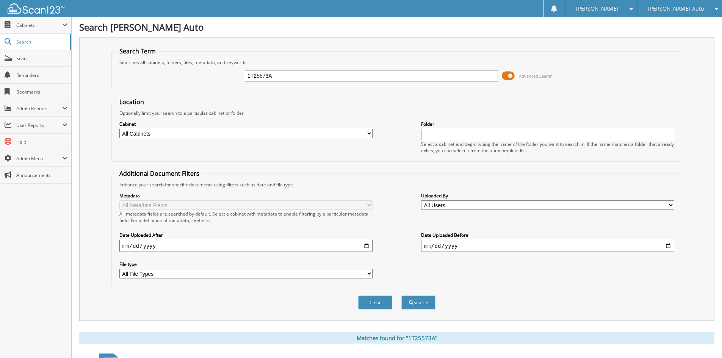
click at [504, 74] on span at bounding box center [508, 75] width 13 height 11
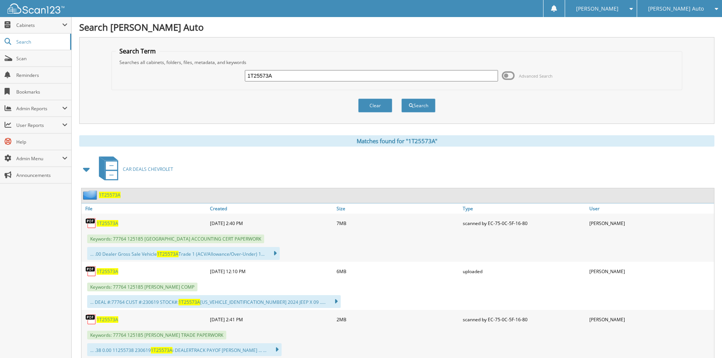
click at [113, 272] on span "1T25573A" at bounding box center [108, 271] width 22 height 6
click at [291, 74] on input "1T25573A" at bounding box center [371, 75] width 253 height 11
drag, startPoint x: 291, startPoint y: 74, endPoint x: 407, endPoint y: 116, distance: 123.2
click at [292, 75] on input "1T25573A" at bounding box center [371, 75] width 253 height 11
paste input "2S25737B"
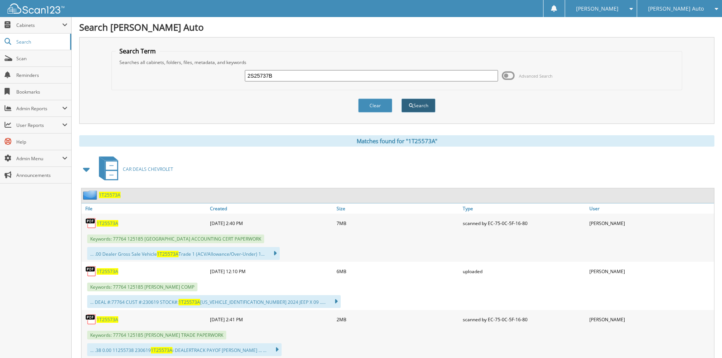
type input "2S25737B"
click at [422, 108] on button "Search" at bounding box center [418, 106] width 34 height 14
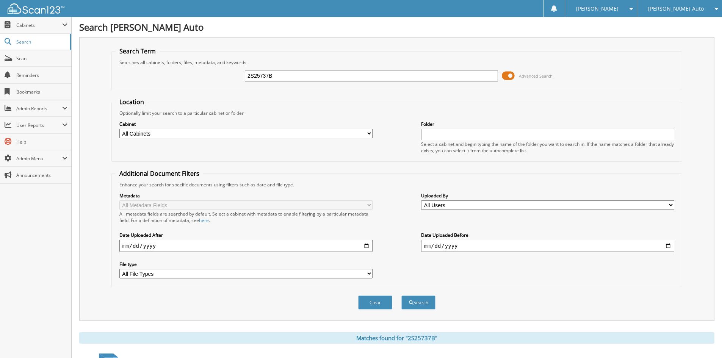
drag, startPoint x: 0, startPoint y: 0, endPoint x: 508, endPoint y: 76, distance: 513.9
click at [508, 76] on span at bounding box center [508, 75] width 13 height 11
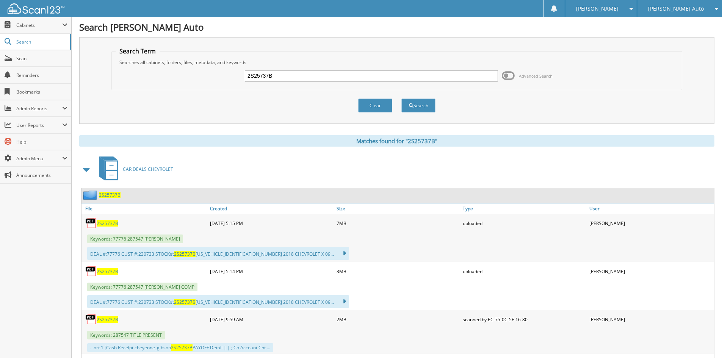
click at [108, 273] on span "2S25737B" at bounding box center [108, 271] width 22 height 6
click at [301, 77] on input "2S25737B" at bounding box center [371, 75] width 253 height 11
drag, startPoint x: 301, startPoint y: 77, endPoint x: 344, endPoint y: 89, distance: 44.9
click at [301, 77] on input "2S25737B" at bounding box center [371, 75] width 253 height 11
paste input "3T25557A2"
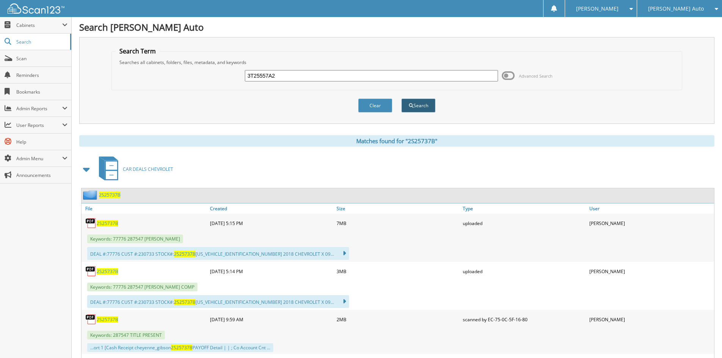
type input "3T25557A2"
click at [418, 106] on button "Search" at bounding box center [418, 106] width 34 height 14
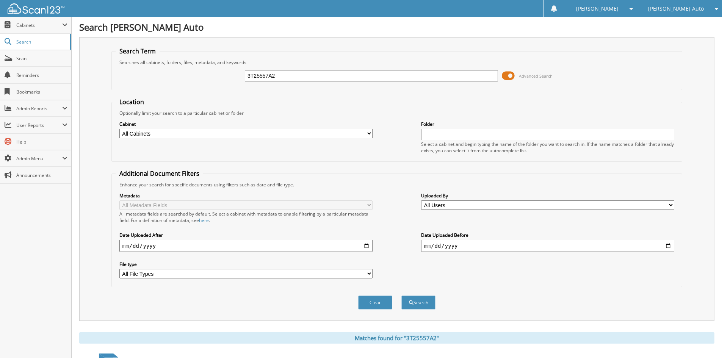
click at [509, 74] on span at bounding box center [508, 75] width 13 height 11
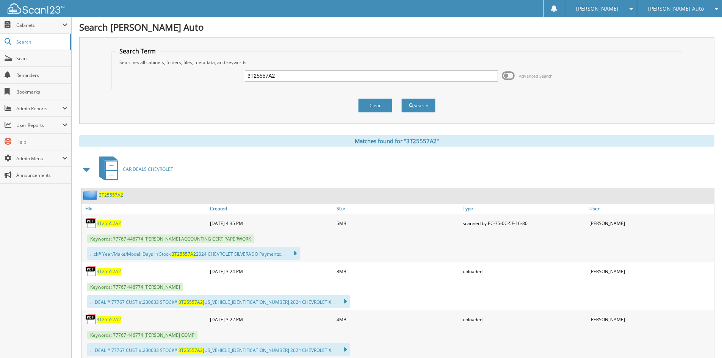
click at [104, 320] on span "3T25557A2" at bounding box center [109, 319] width 24 height 6
click at [341, 75] on input "3T25557A2" at bounding box center [371, 75] width 253 height 11
paste input "1P2268A"
type input "1P2268A"
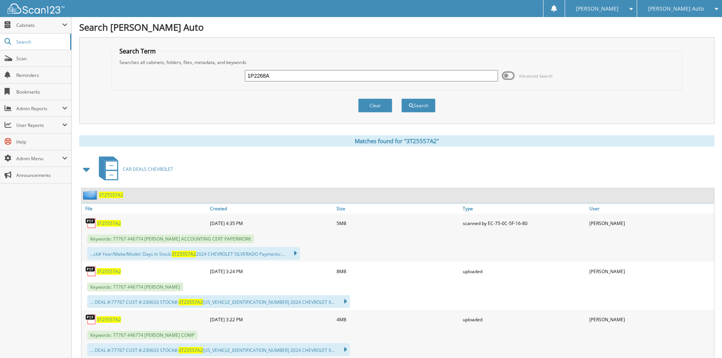
drag, startPoint x: 360, startPoint y: 267, endPoint x: 362, endPoint y: 262, distance: 5.3
click at [360, 267] on div "8MB" at bounding box center [398, 271] width 127 height 15
click at [427, 108] on button "Search" at bounding box center [418, 106] width 34 height 14
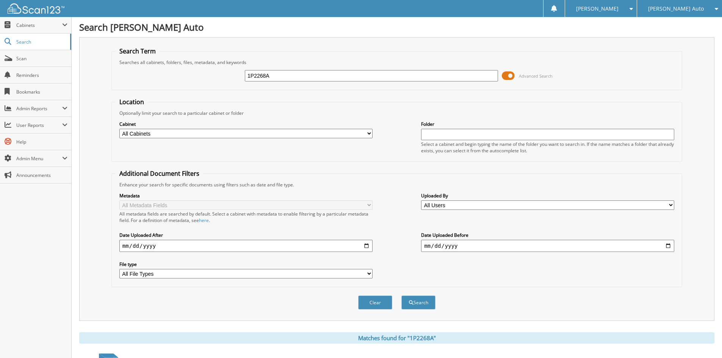
click at [504, 78] on span at bounding box center [508, 75] width 13 height 11
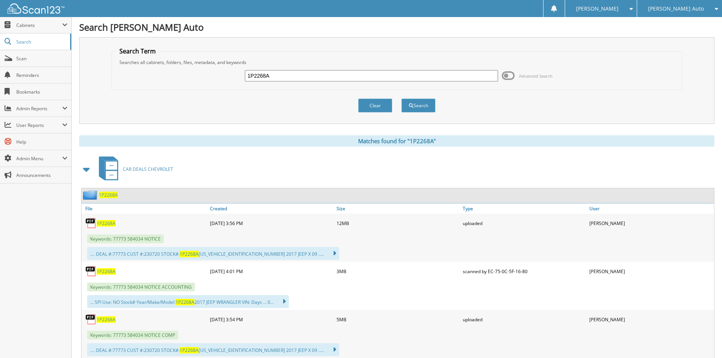
click at [104, 319] on span "1P2268A" at bounding box center [106, 319] width 19 height 6
